Goal: Information Seeking & Learning: Learn about a topic

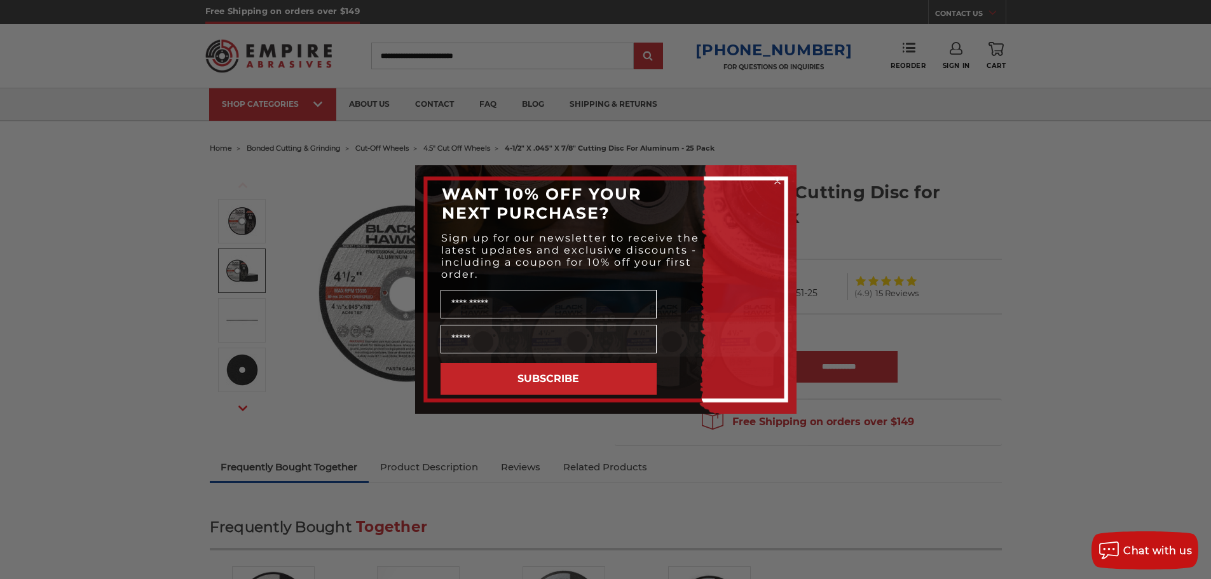
click at [775, 179] on icon "Close dialog" at bounding box center [777, 181] width 5 height 5
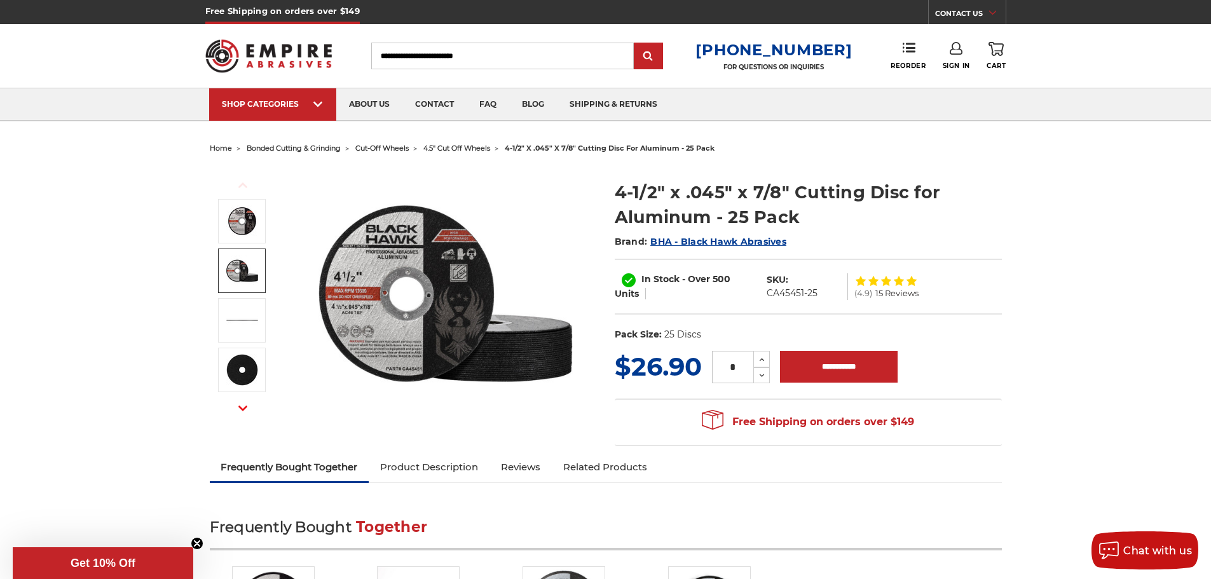
click at [392, 270] on img at bounding box center [446, 294] width 254 height 254
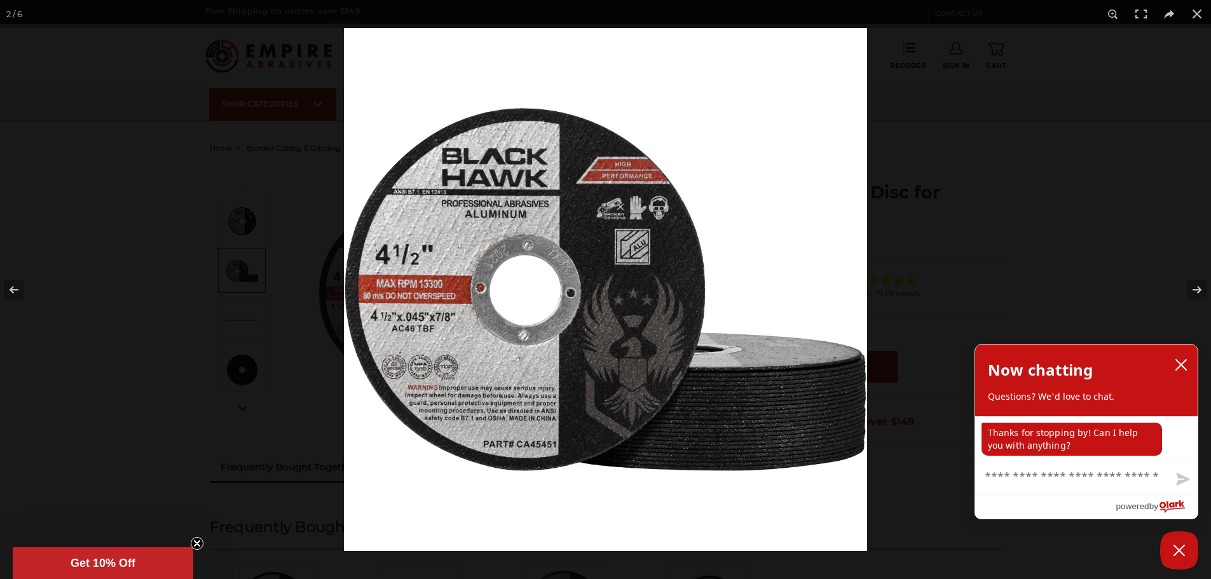
click at [518, 228] on img at bounding box center [605, 289] width 523 height 523
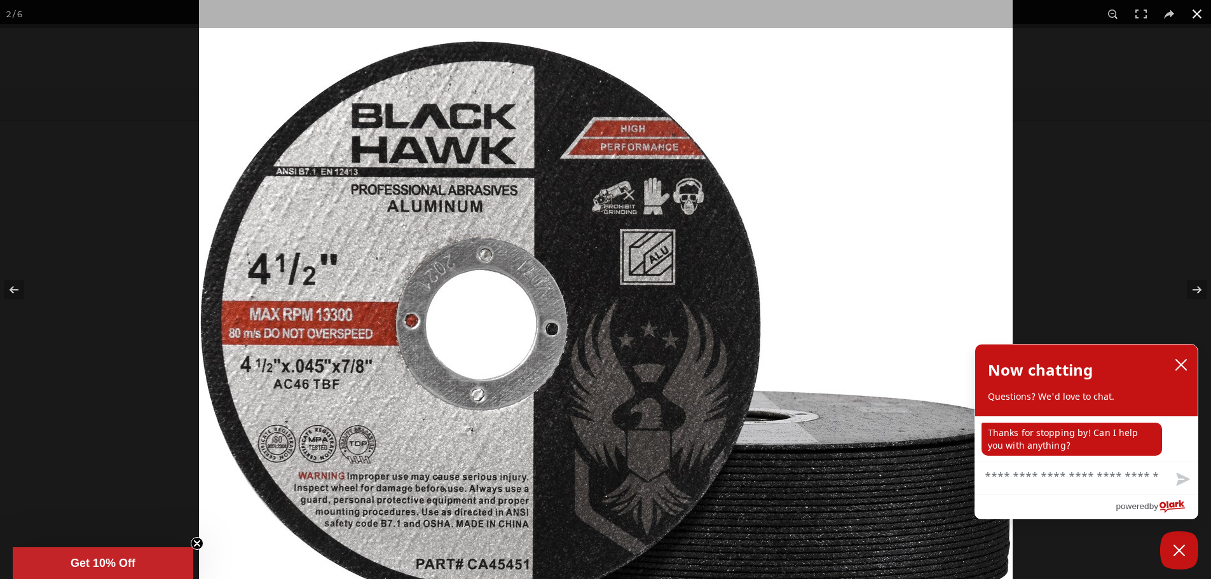
click at [1195, 10] on button at bounding box center [1197, 14] width 28 height 28
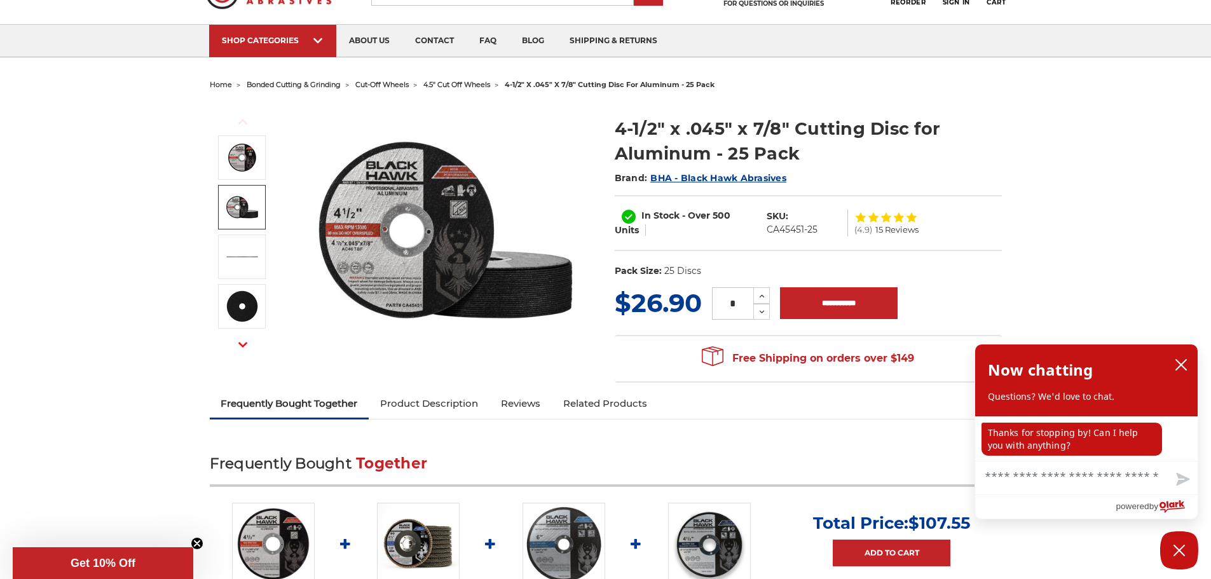
click at [450, 405] on link "Product Description" at bounding box center [429, 404] width 121 height 28
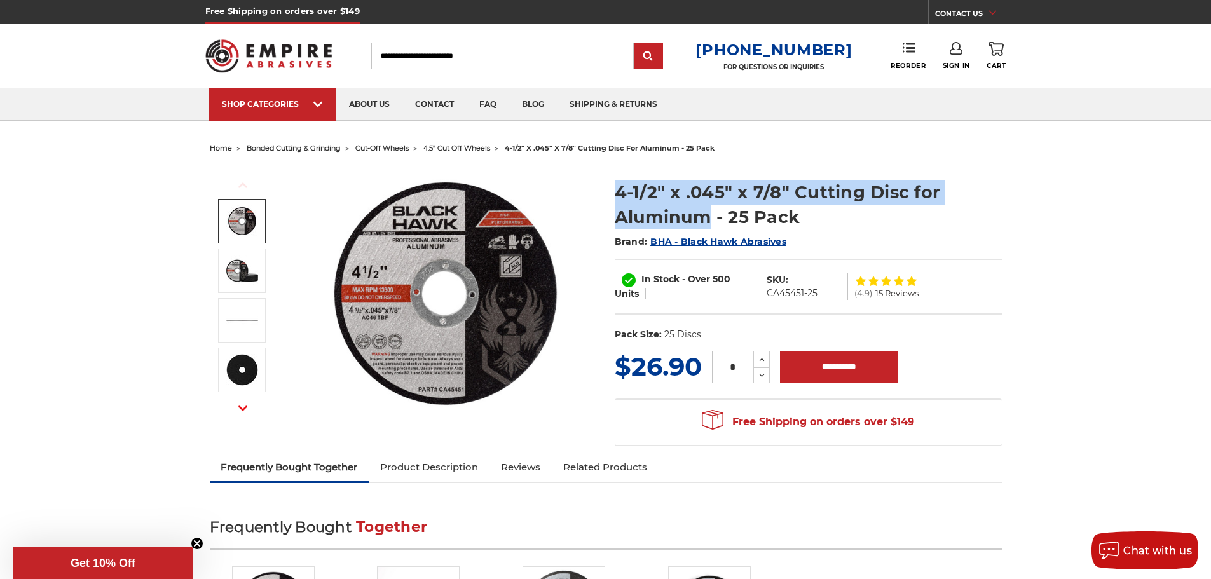
drag, startPoint x: 615, startPoint y: 192, endPoint x: 709, endPoint y: 213, distance: 96.4
click at [709, 213] on h1 "4-1/2" x .045" x 7/8" Cutting Disc for Aluminum - 25 Pack" at bounding box center [808, 205] width 387 height 50
copy h1 "4-1/2" x .045" x 7/8" Cutting Disc for Aluminum"
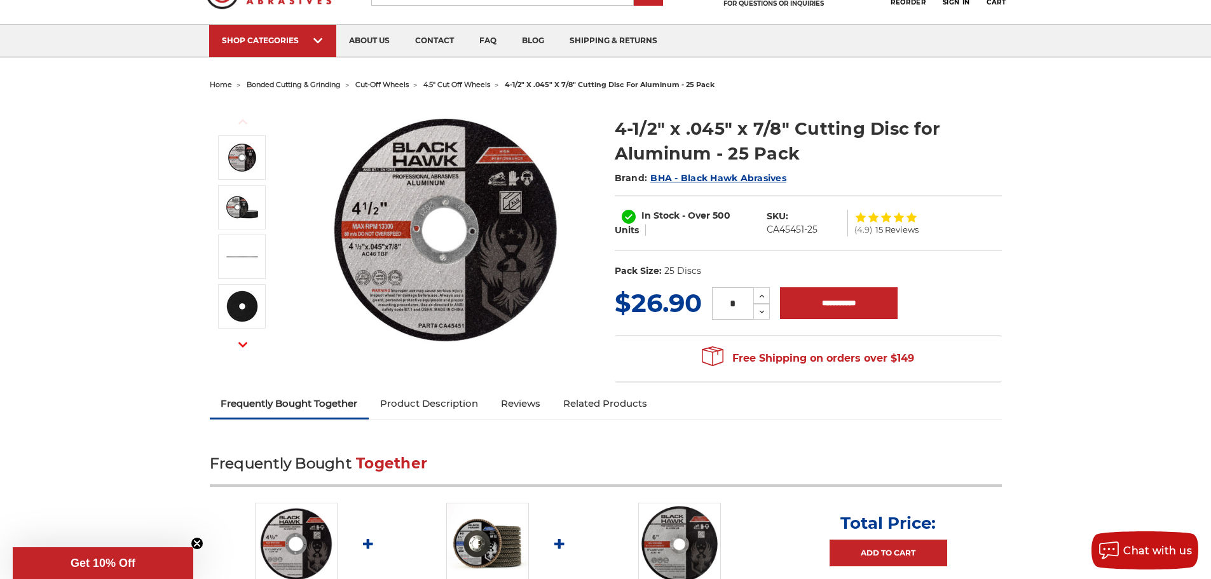
click at [422, 397] on link "Product Description" at bounding box center [429, 404] width 121 height 28
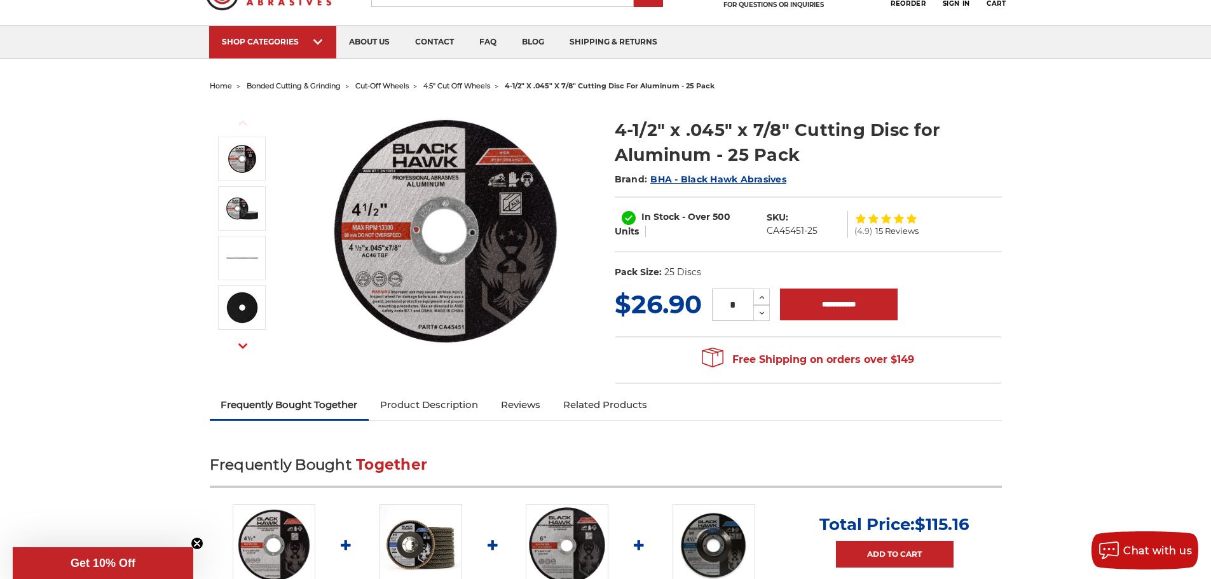
scroll to position [60, 0]
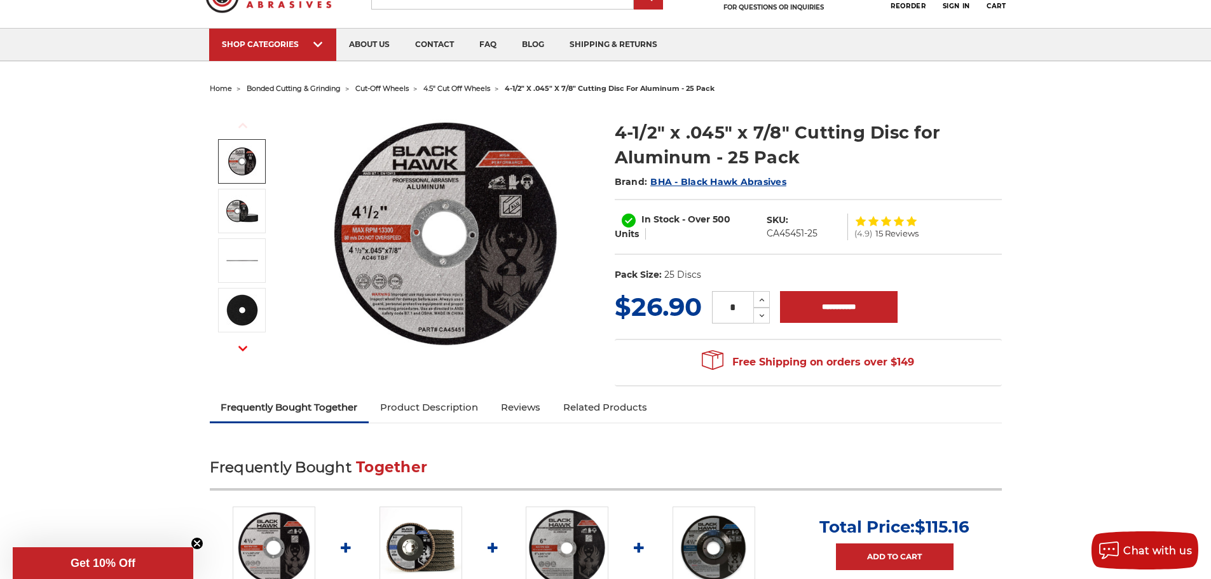
click at [479, 167] on img at bounding box center [446, 234] width 254 height 254
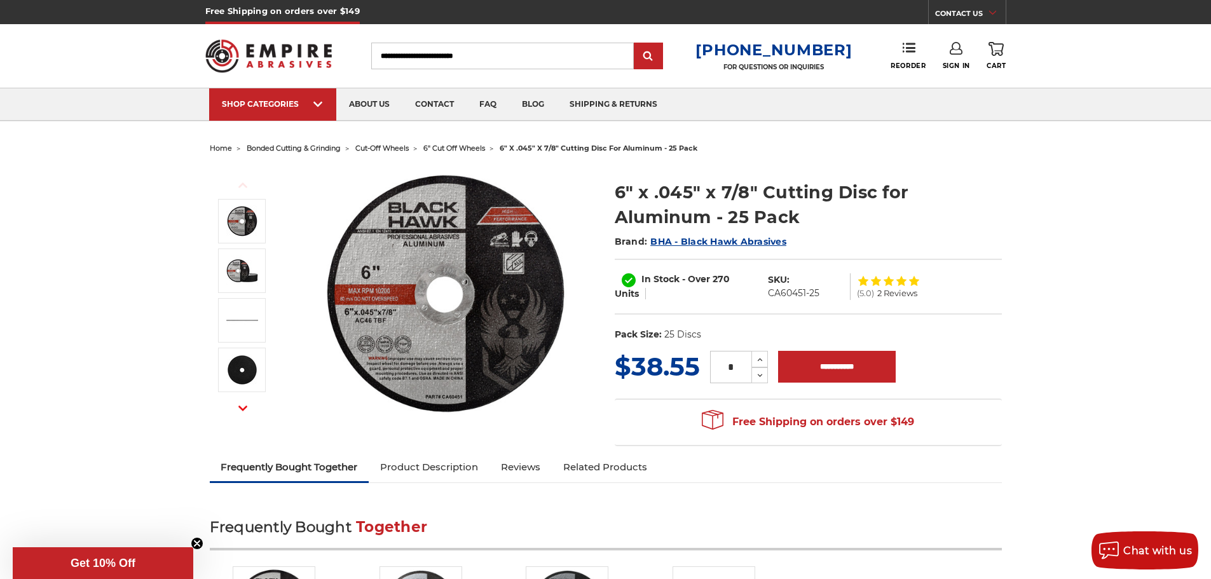
click at [394, 146] on span "cut-off wheels" at bounding box center [381, 148] width 53 height 9
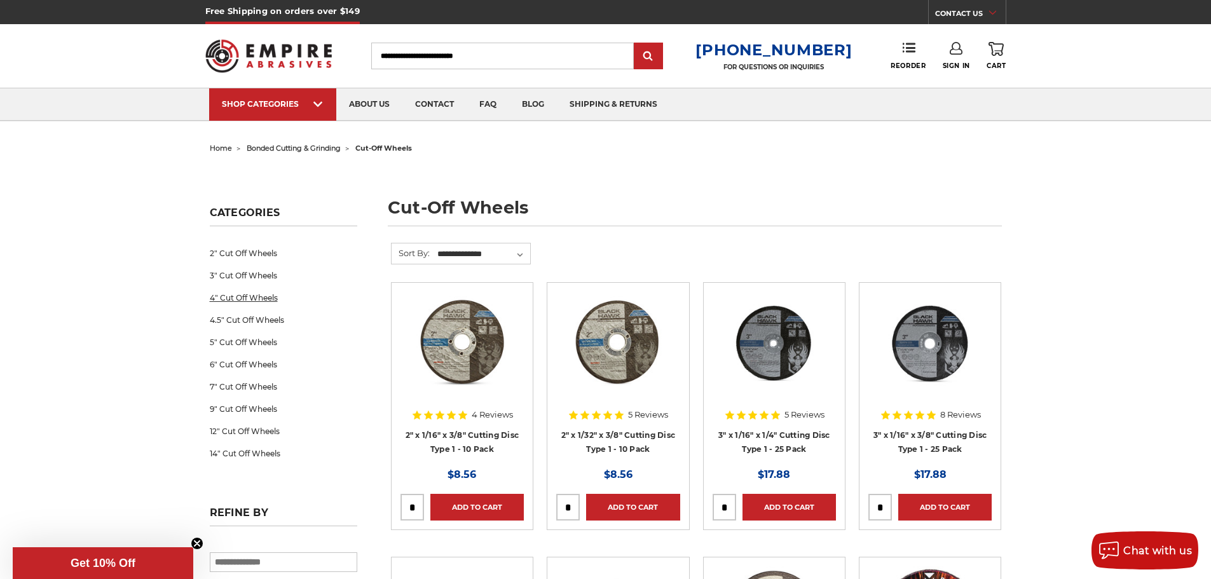
click at [251, 296] on link "4" Cut Off Wheels" at bounding box center [284, 298] width 148 height 22
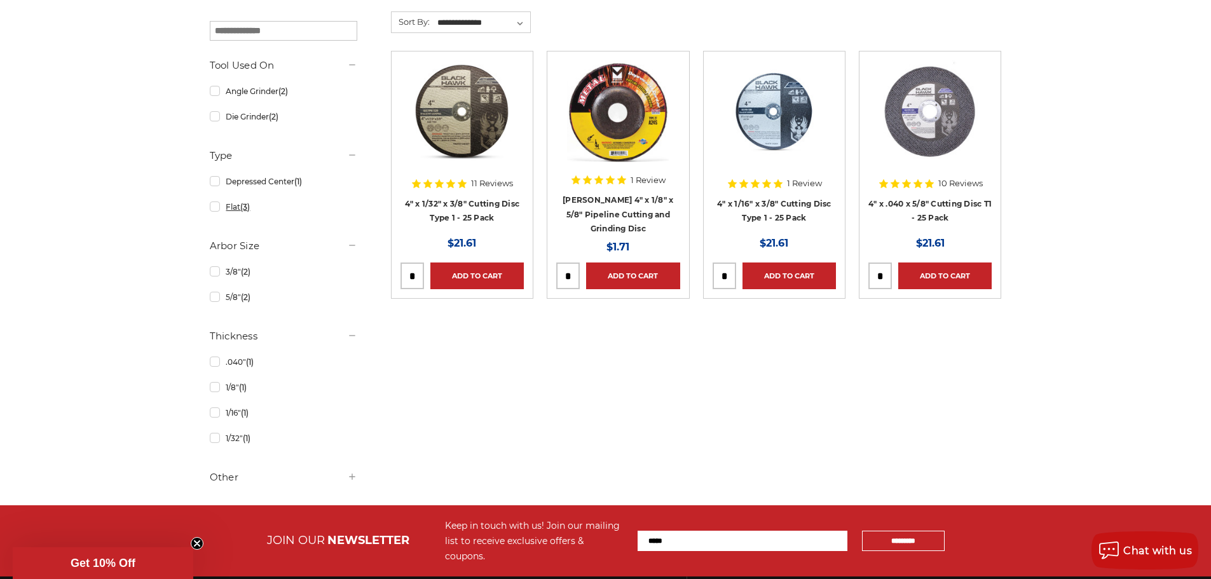
scroll to position [254, 0]
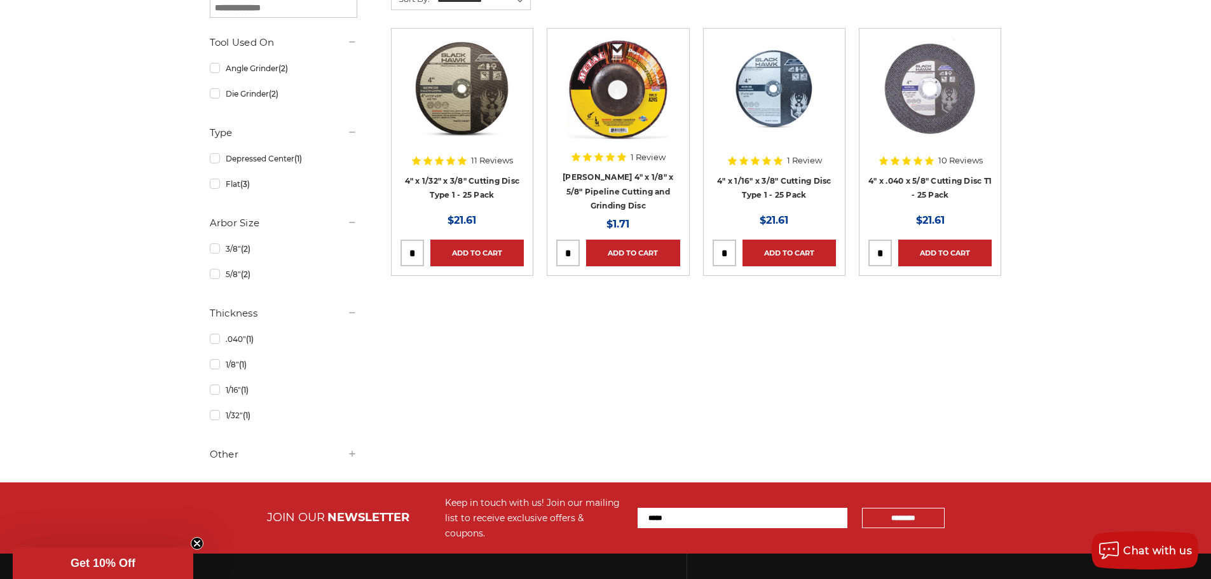
click at [228, 461] on h5 "Other" at bounding box center [284, 454] width 148 height 15
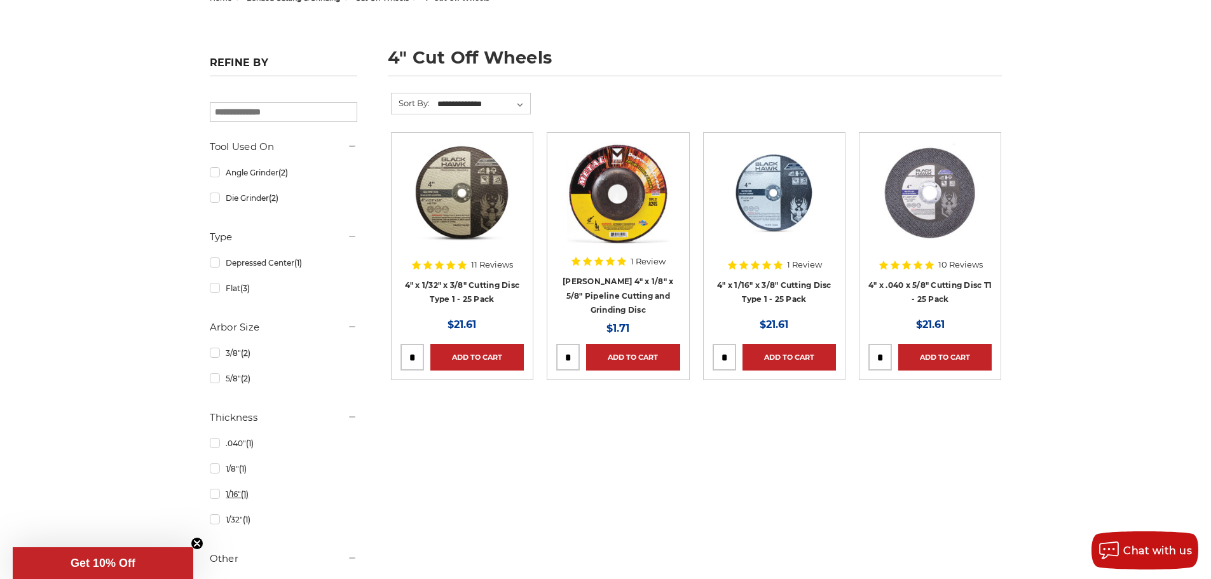
scroll to position [127, 0]
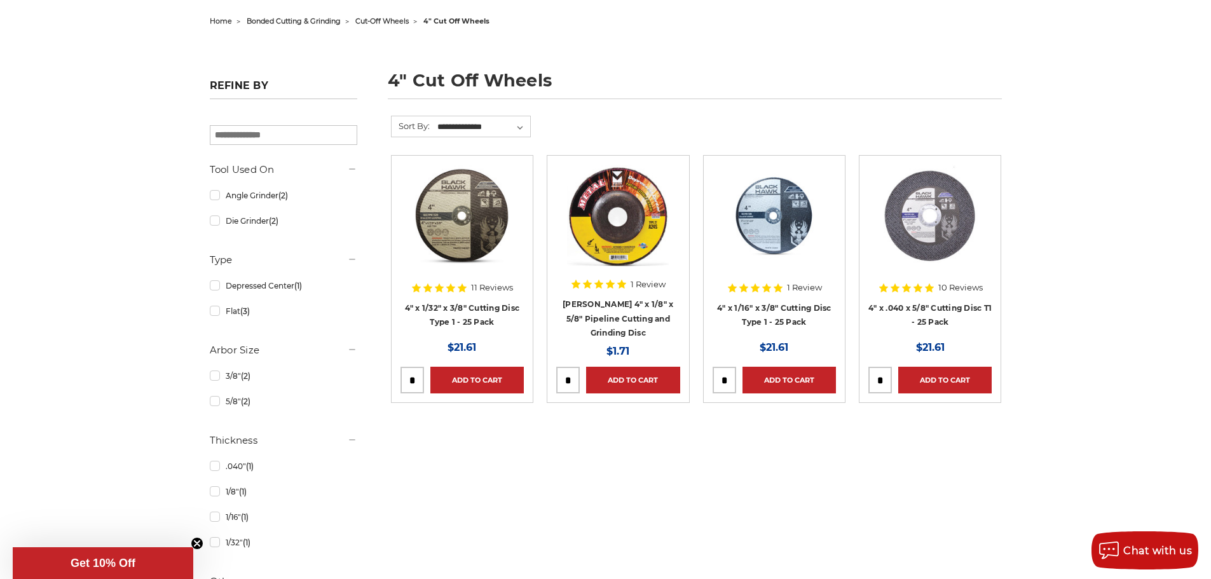
click at [455, 217] on img at bounding box center [462, 216] width 102 height 102
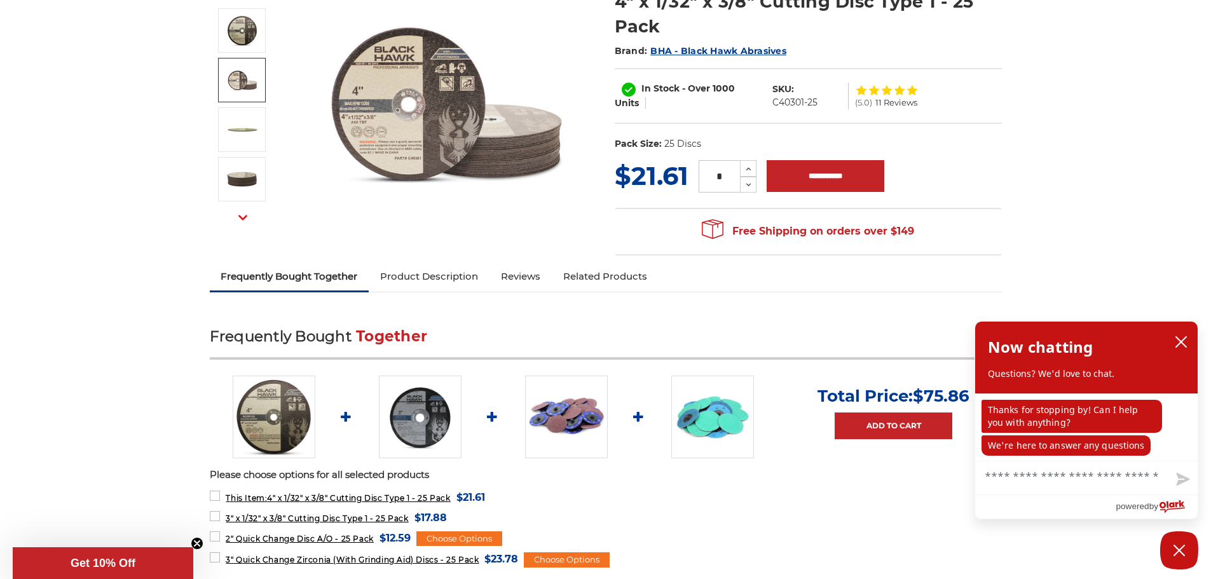
click at [439, 274] on link "Product Description" at bounding box center [429, 277] width 121 height 28
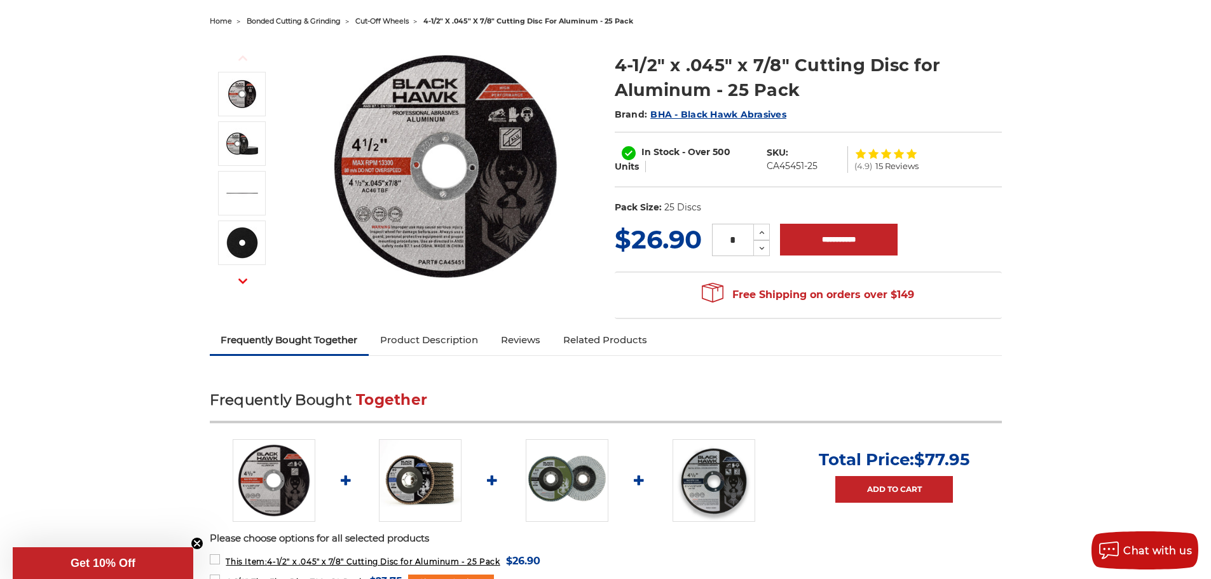
click at [405, 331] on link "Product Description" at bounding box center [429, 340] width 121 height 28
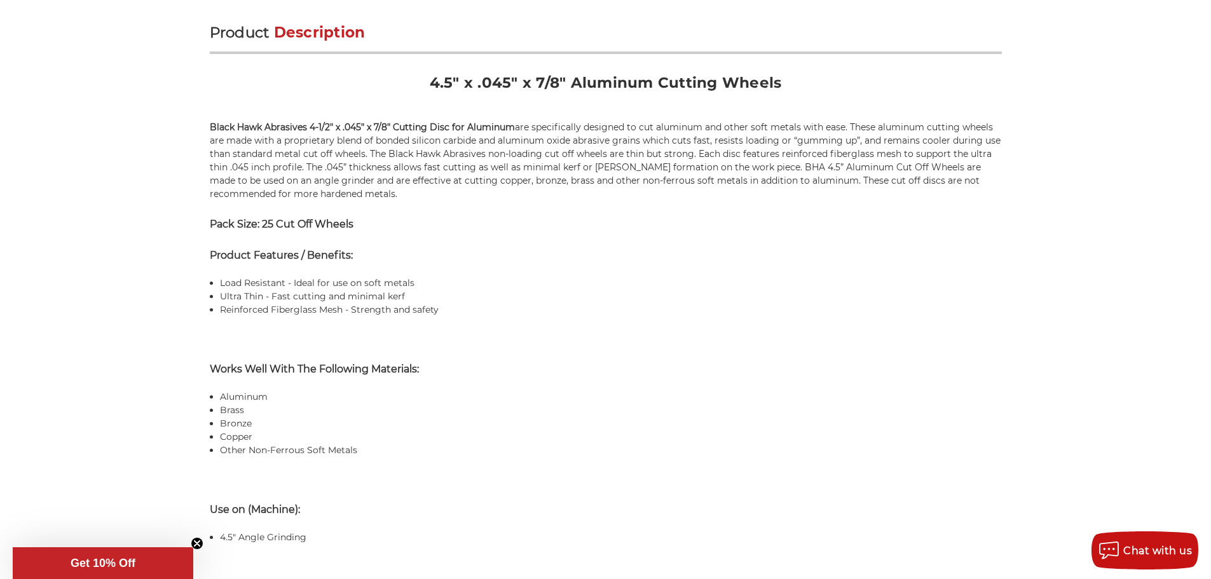
scroll to position [781, 0]
